Goal: Entertainment & Leisure: Consume media (video, audio)

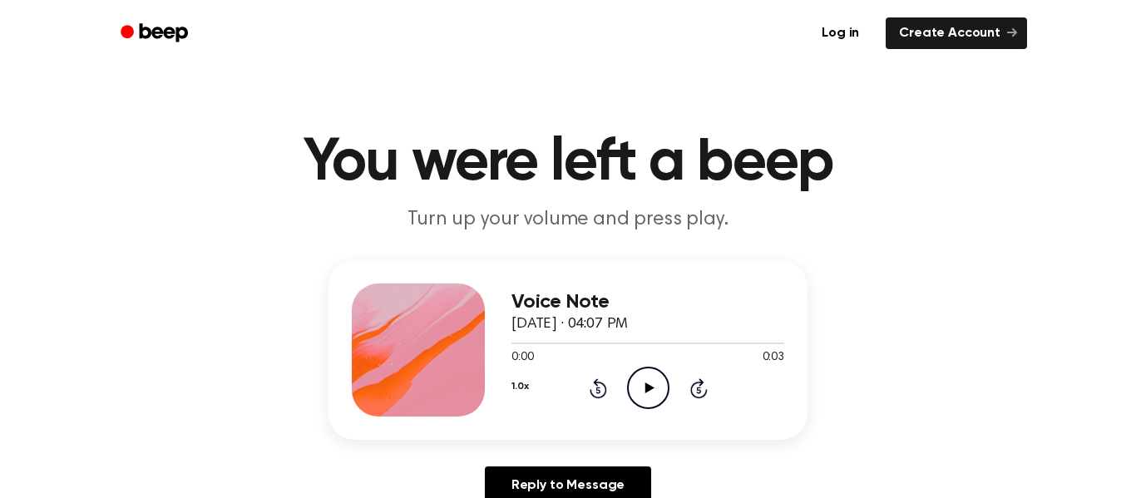
click at [640, 378] on icon "Play Audio" at bounding box center [648, 388] width 42 height 42
click at [640, 378] on icon "Pause Audio" at bounding box center [648, 388] width 42 height 42
click at [640, 378] on icon "Play Audio" at bounding box center [648, 388] width 42 height 42
click at [630, 400] on circle at bounding box center [648, 388] width 41 height 41
click at [650, 388] on icon at bounding box center [649, 388] width 9 height 11
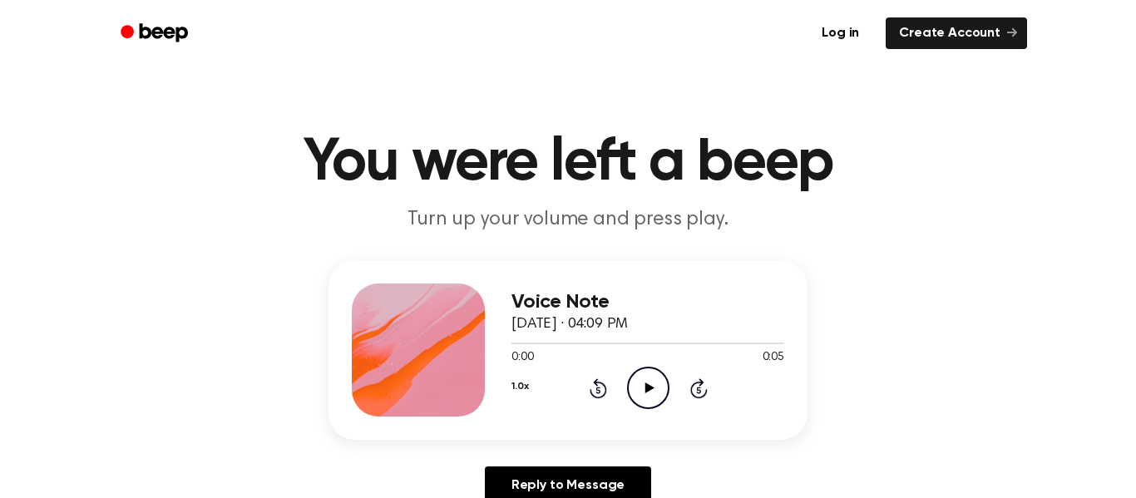
click at [652, 372] on icon "Play Audio" at bounding box center [648, 388] width 42 height 42
click at [645, 383] on icon at bounding box center [649, 388] width 9 height 11
